Goal: Information Seeking & Learning: Learn about a topic

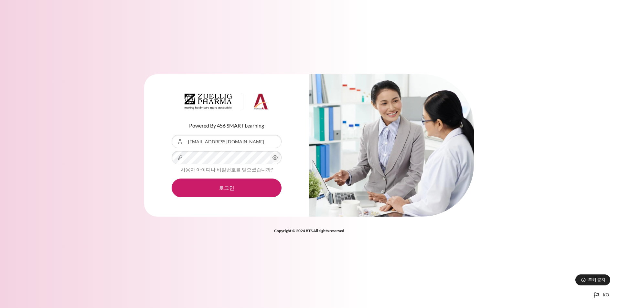
click at [234, 195] on button "로그인" at bounding box center [227, 188] width 110 height 19
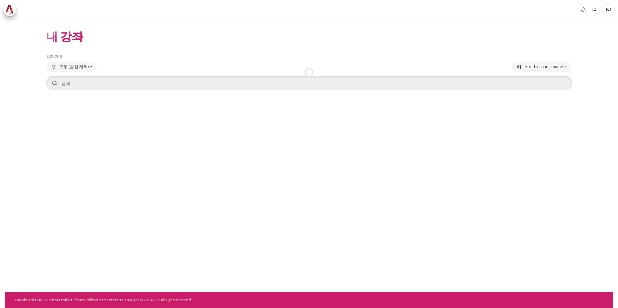
click at [232, 195] on div "내 강좌 강좌 개요 생략 강좌 개요 모두 (숨김 제외)" at bounding box center [309, 155] width 608 height 273
click at [73, 38] on h1 "내 강좌" at bounding box center [64, 36] width 37 height 15
click at [14, 10] on span at bounding box center [9, 9] width 13 height 13
click at [16, 12] on link at bounding box center [11, 9] width 16 height 13
click at [39, 11] on link "내 강좌" at bounding box center [32, 9] width 18 height 13
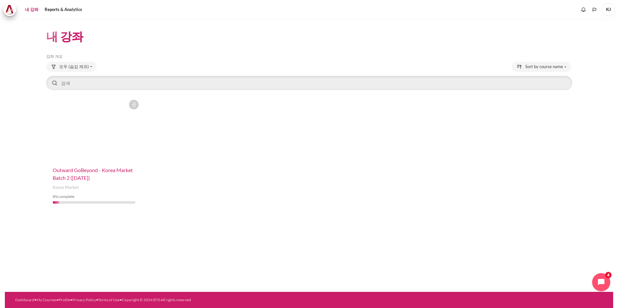
click at [87, 177] on span "Outward GoBeyond - Korea Market Batch 2 ([DATE])" at bounding box center [93, 174] width 80 height 14
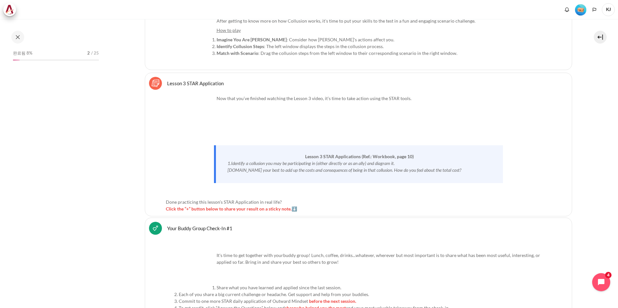
scroll to position [2586, 0]
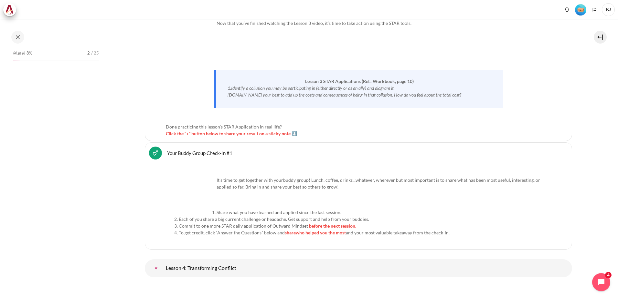
click at [295, 133] on span "Click the “+” button below to share your result on a sticky note.⬇️" at bounding box center [231, 133] width 131 height 5
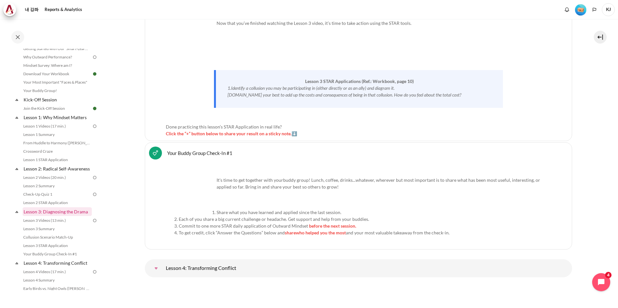
scroll to position [0, 0]
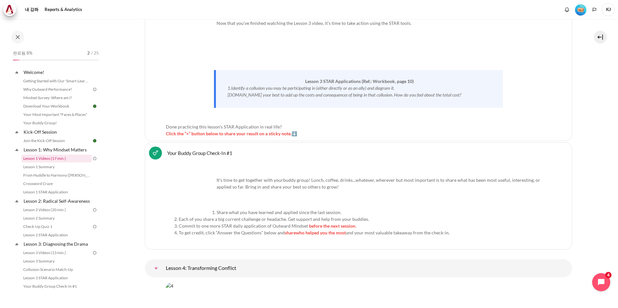
click at [86, 160] on link "Lesson 1 Videos (17 min.)" at bounding box center [56, 159] width 70 height 8
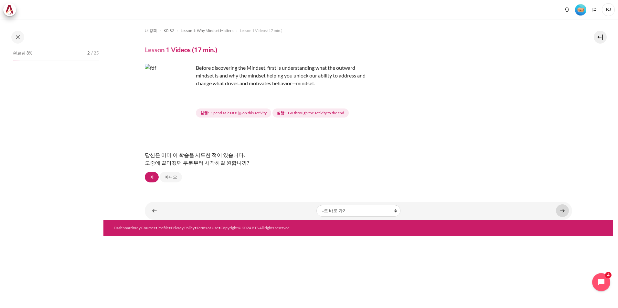
click at [561, 211] on link "내용" at bounding box center [562, 211] width 13 height 13
